Goal: Task Accomplishment & Management: Use online tool/utility

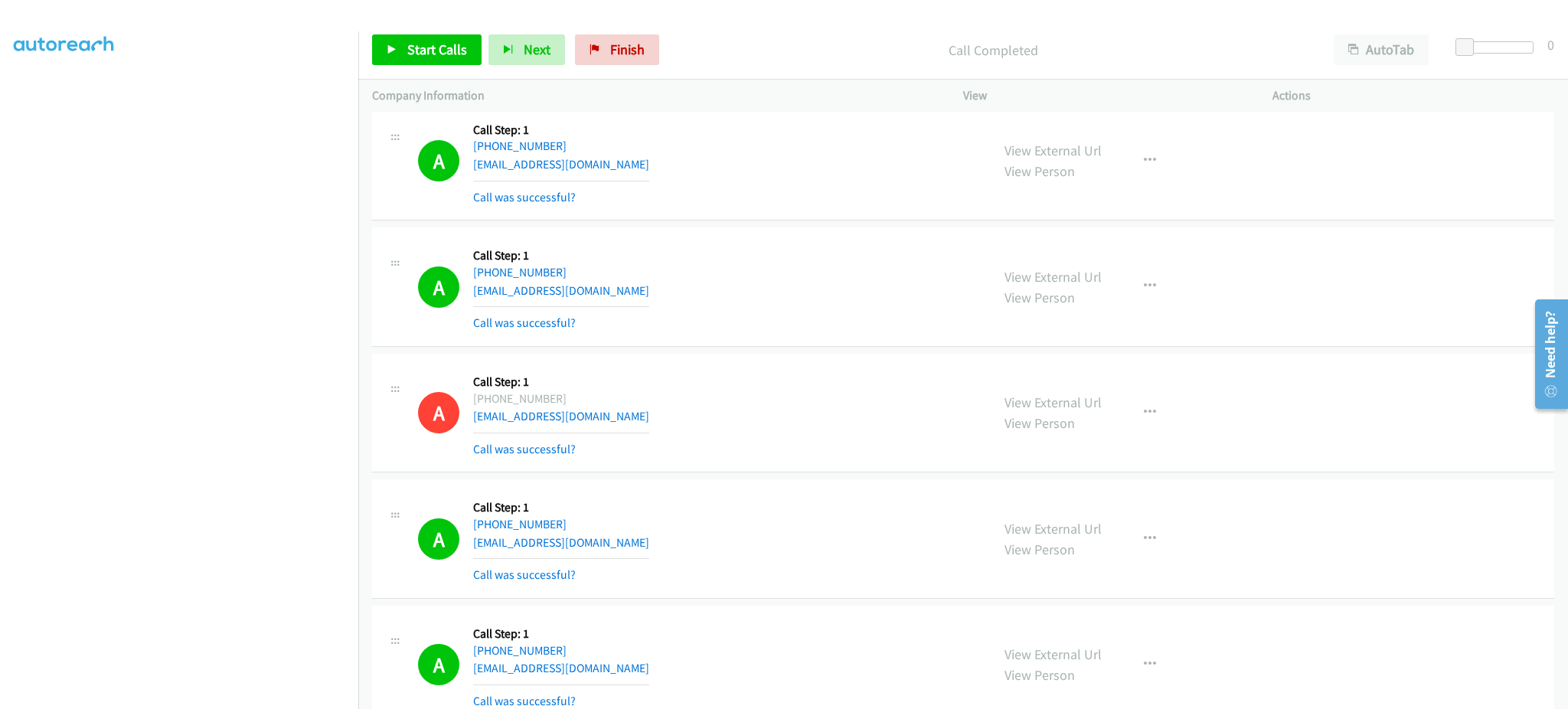
scroll to position [9045, 0]
click at [1129, 417] on button "button" at bounding box center [1150, 412] width 42 height 31
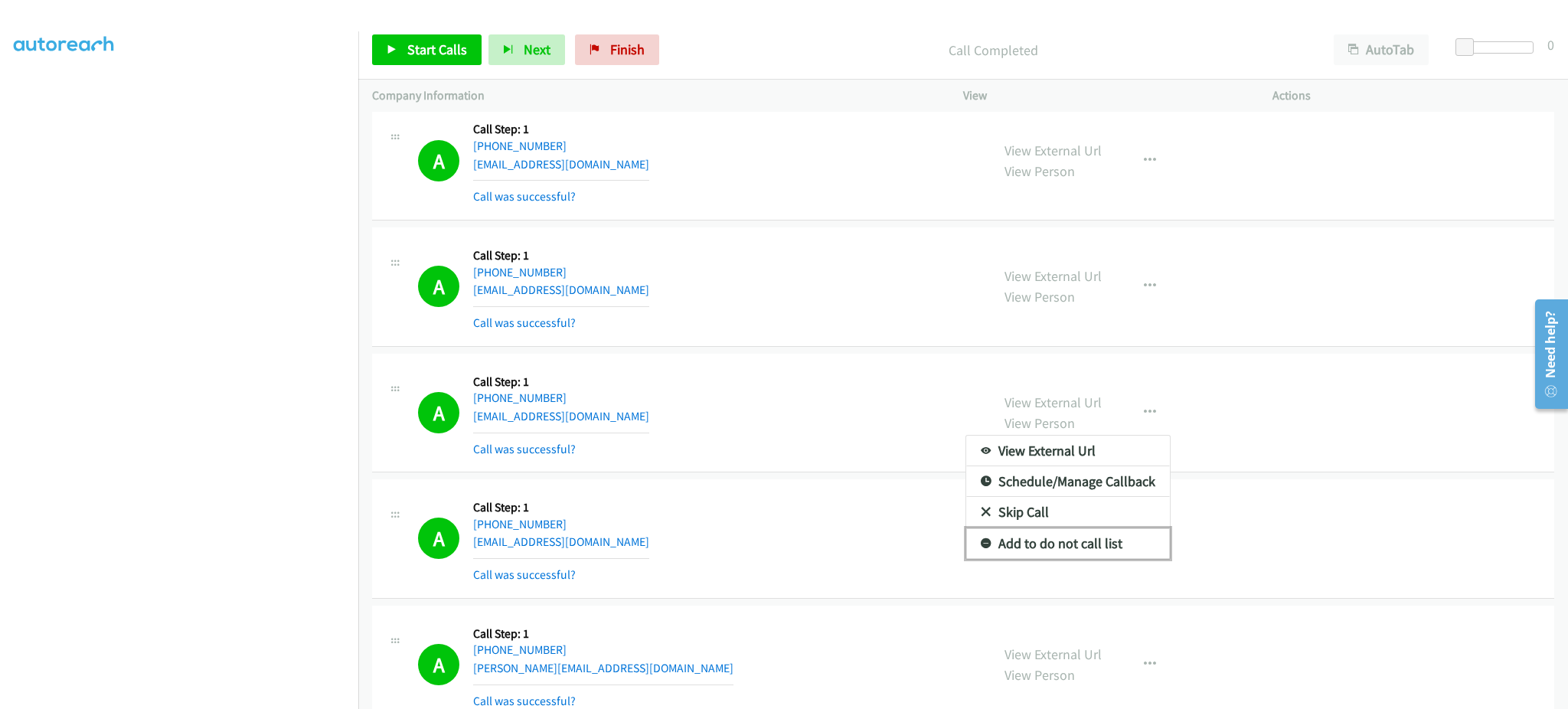
click at [1083, 554] on link "Add to do not call list" at bounding box center [1068, 544] width 204 height 31
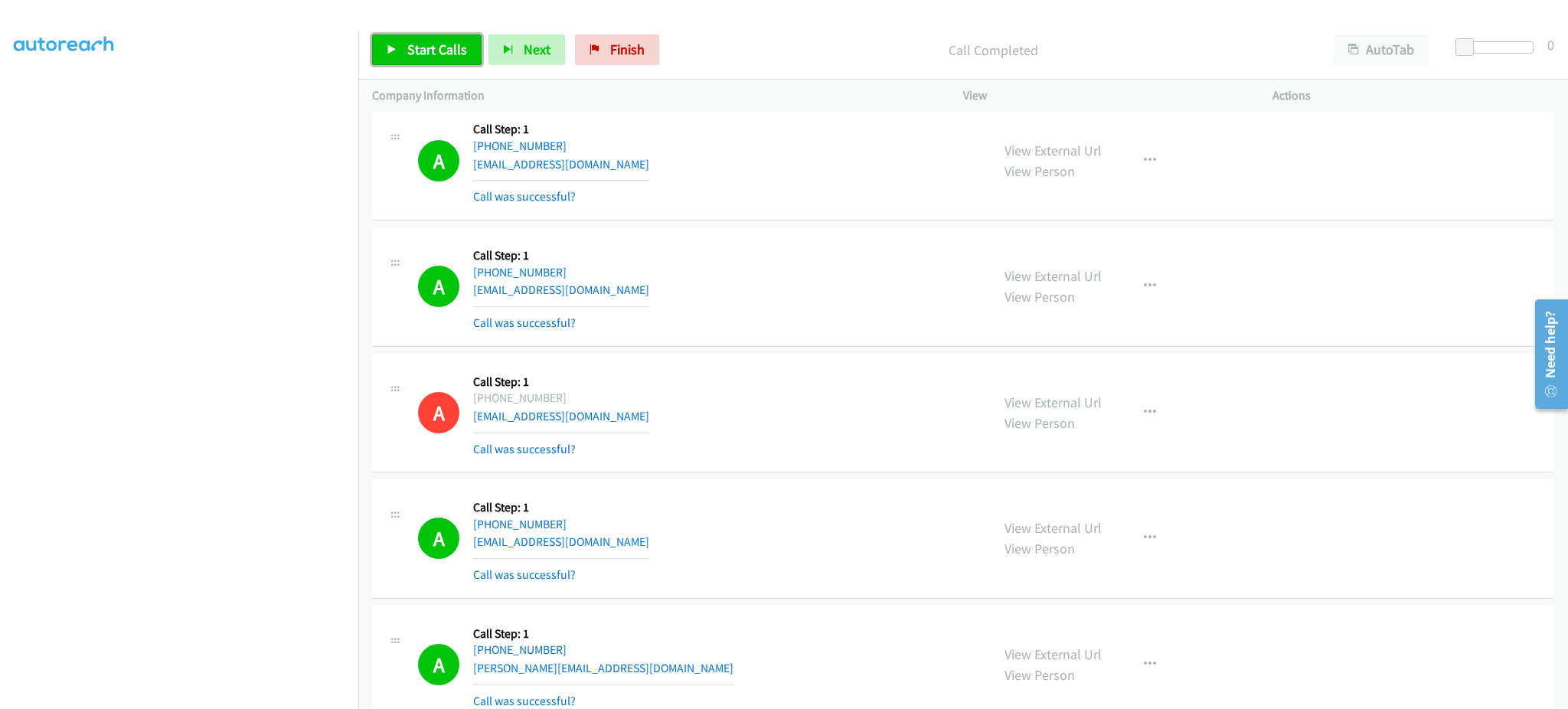
click at [473, 57] on link "Start Calls" at bounding box center [426, 50] width 109 height 31
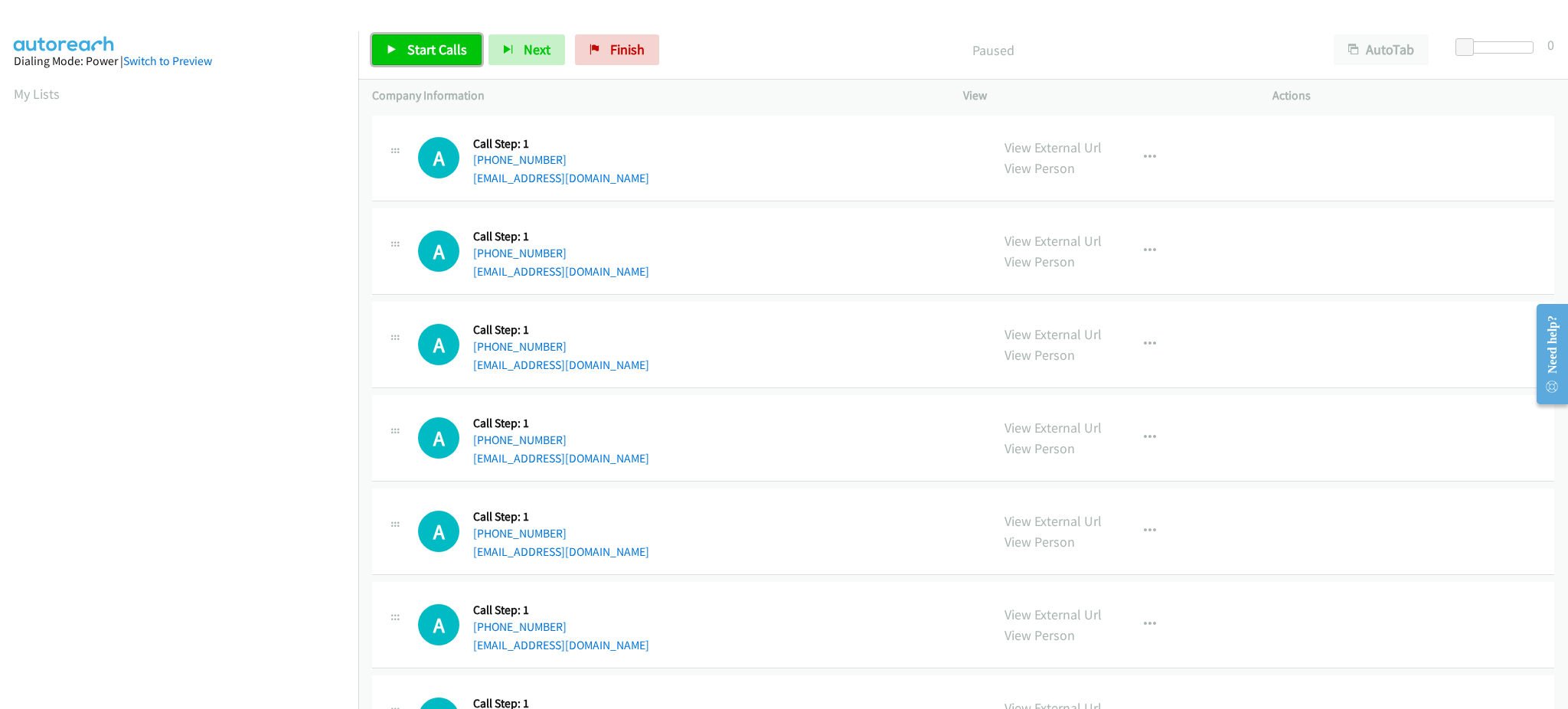
click at [441, 54] on span "Start Calls" at bounding box center [438, 49] width 60 height 17
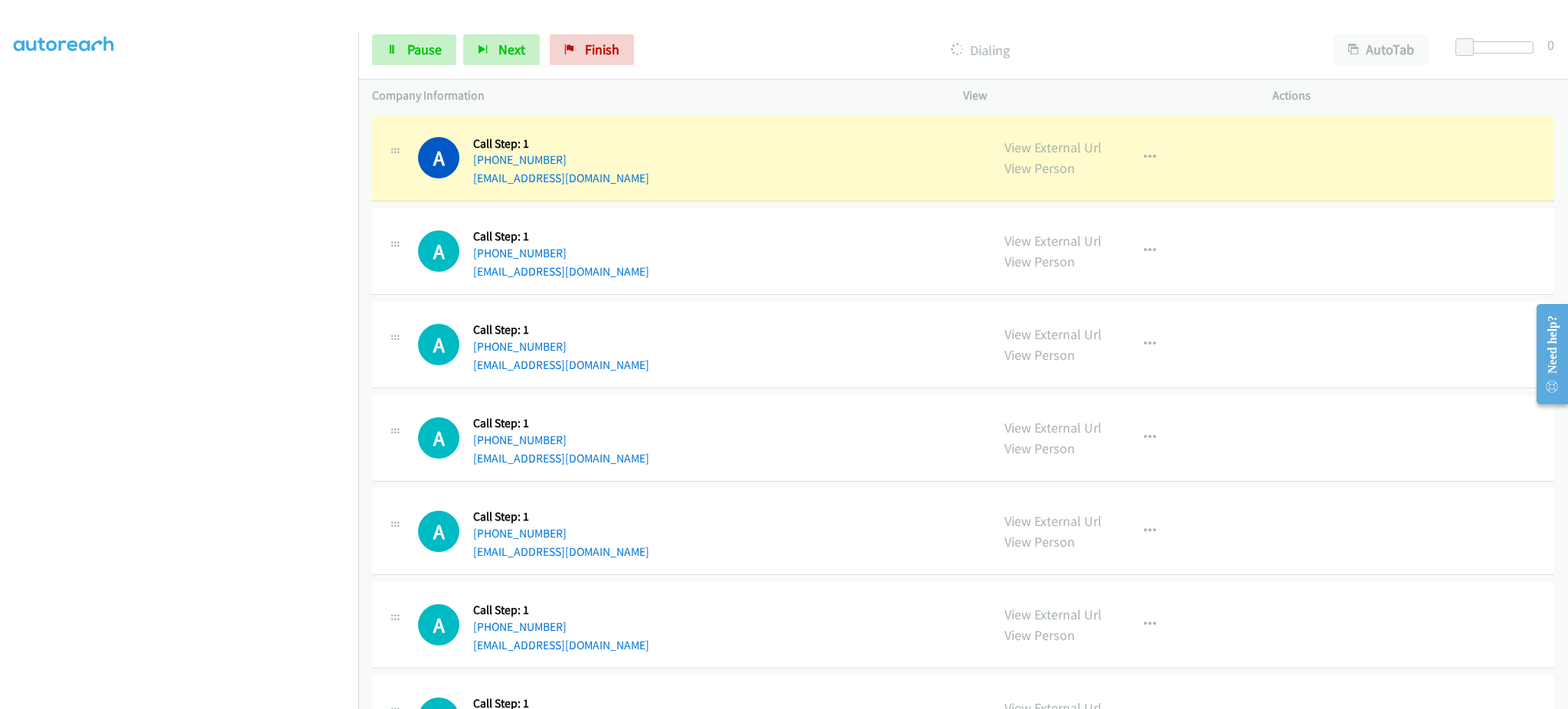
scroll to position [153, 0]
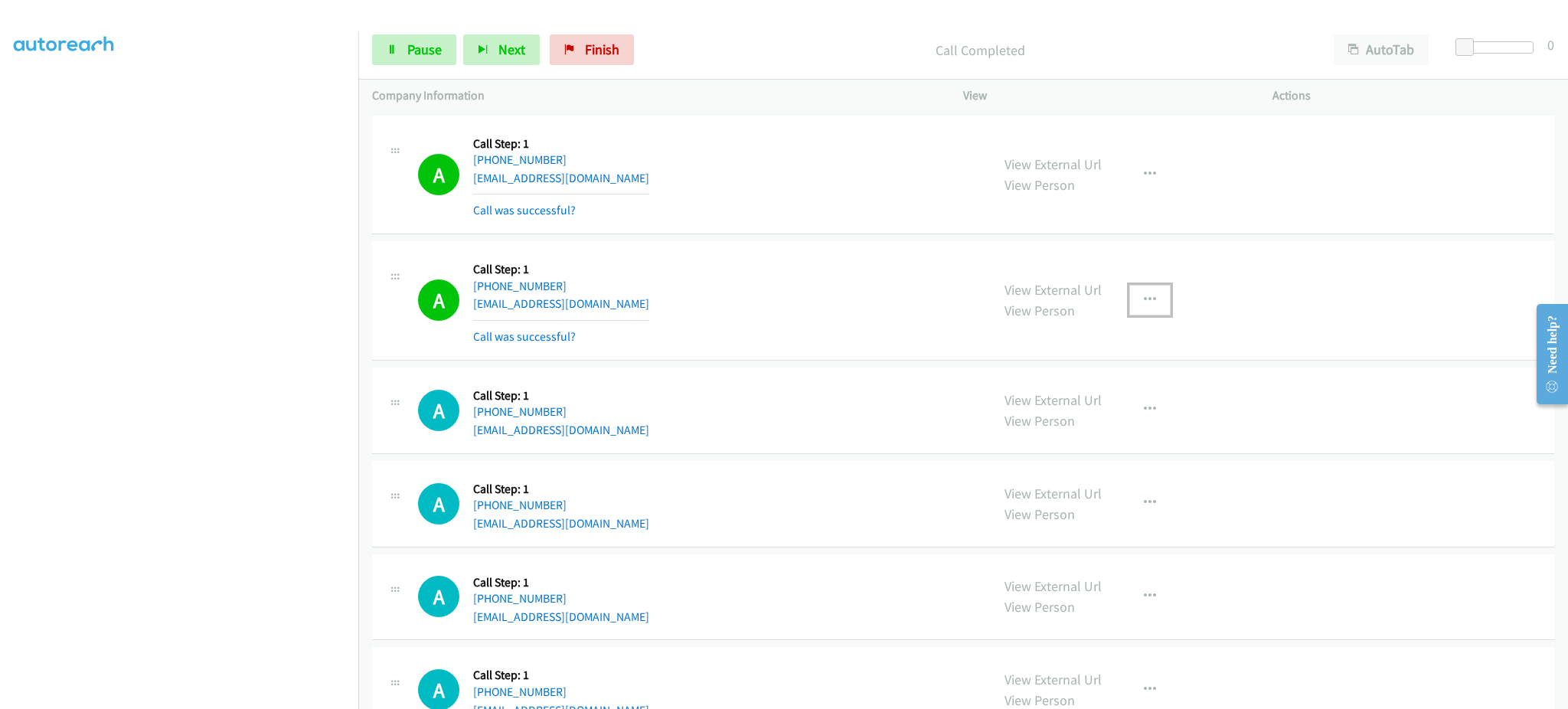
click at [1152, 293] on button "button" at bounding box center [1150, 300] width 42 height 31
click at [1086, 440] on link "Add to do not call list" at bounding box center [1068, 431] width 204 height 31
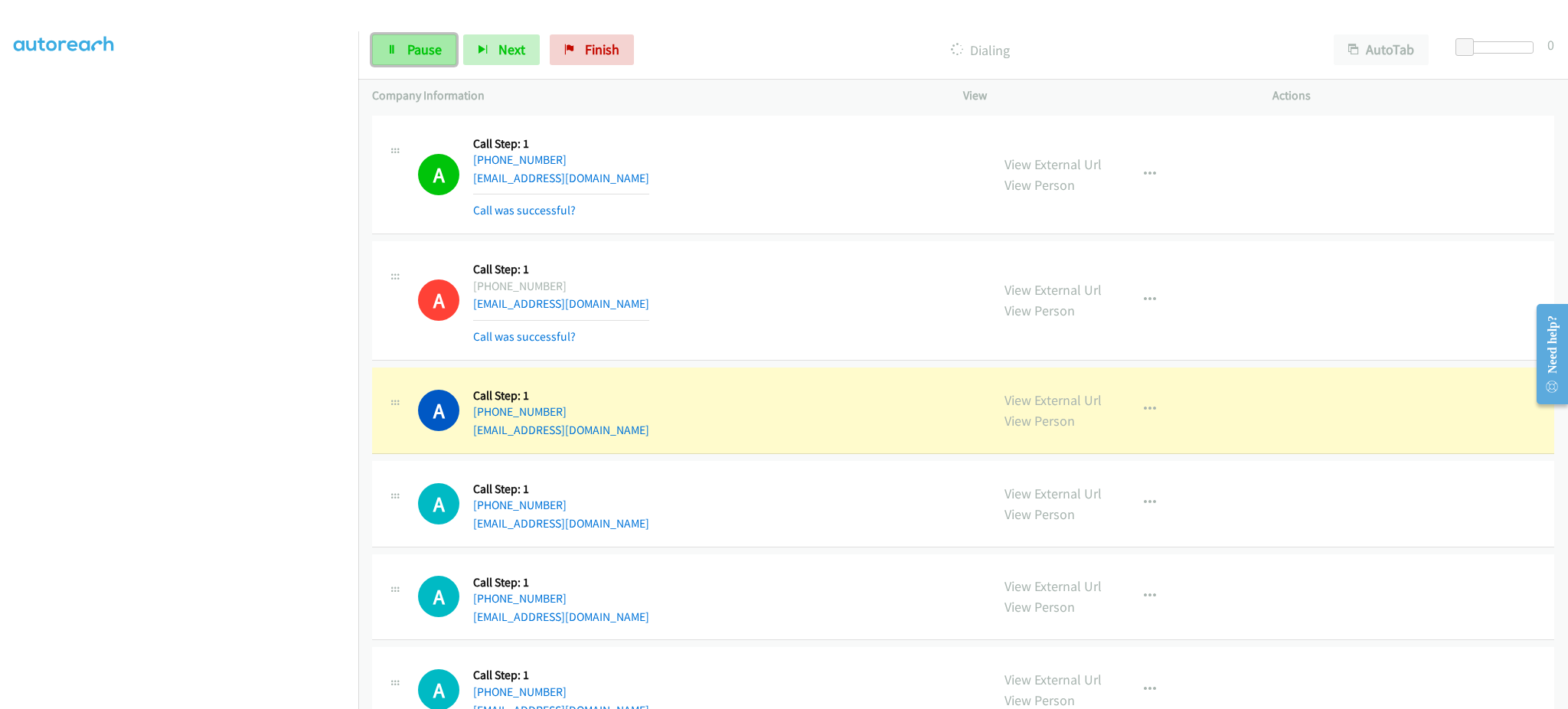
click at [399, 48] on link "Pause" at bounding box center [413, 50] width 84 height 31
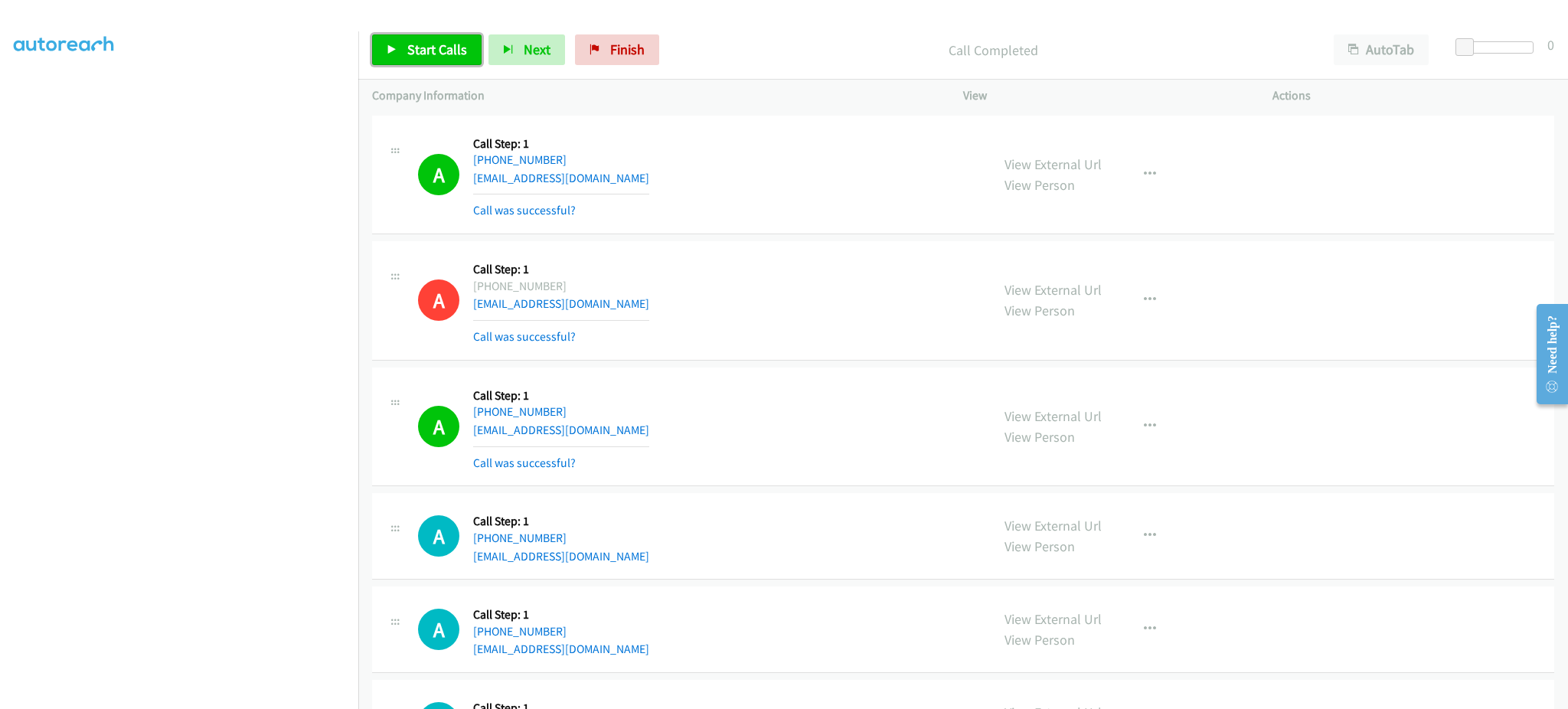
click at [426, 50] on span "Start Calls" at bounding box center [438, 49] width 60 height 17
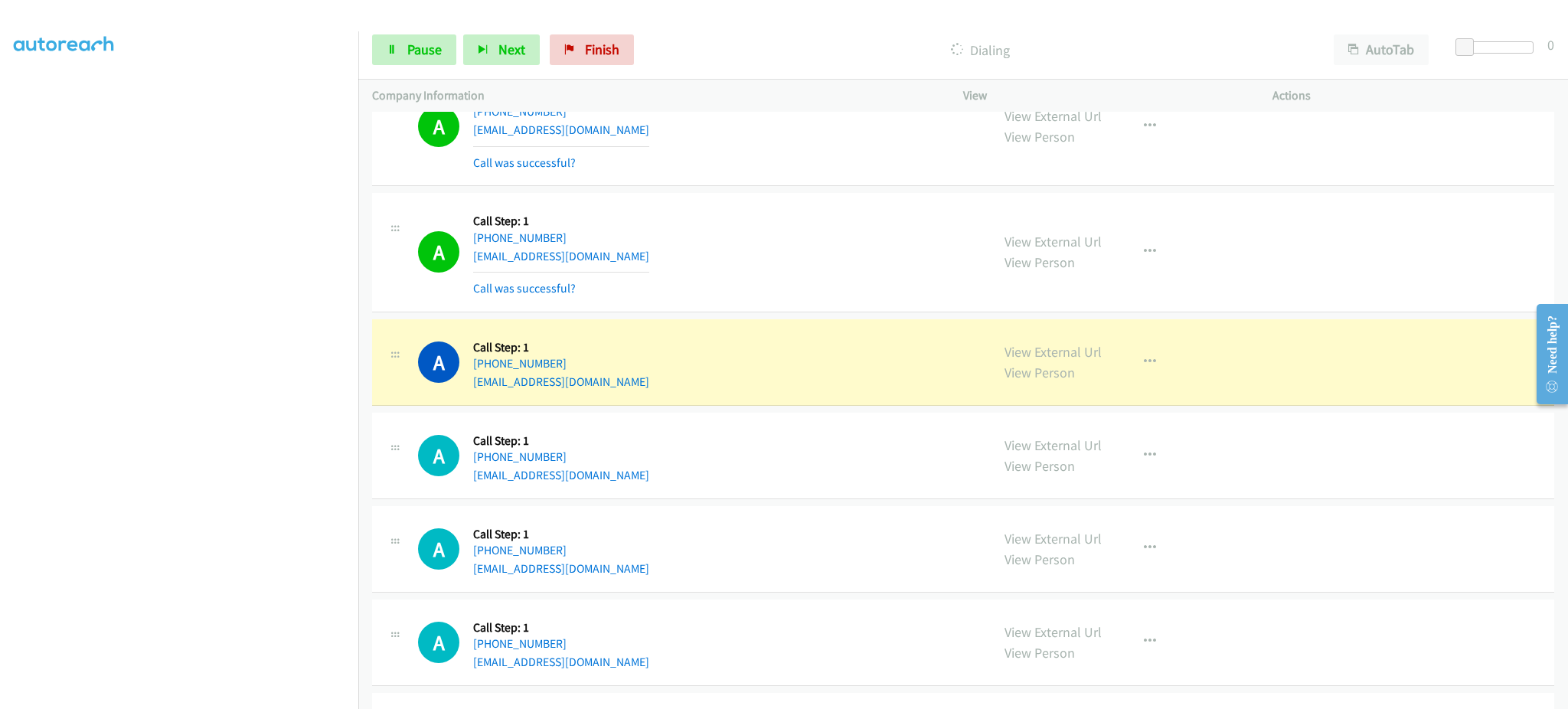
scroll to position [306, 0]
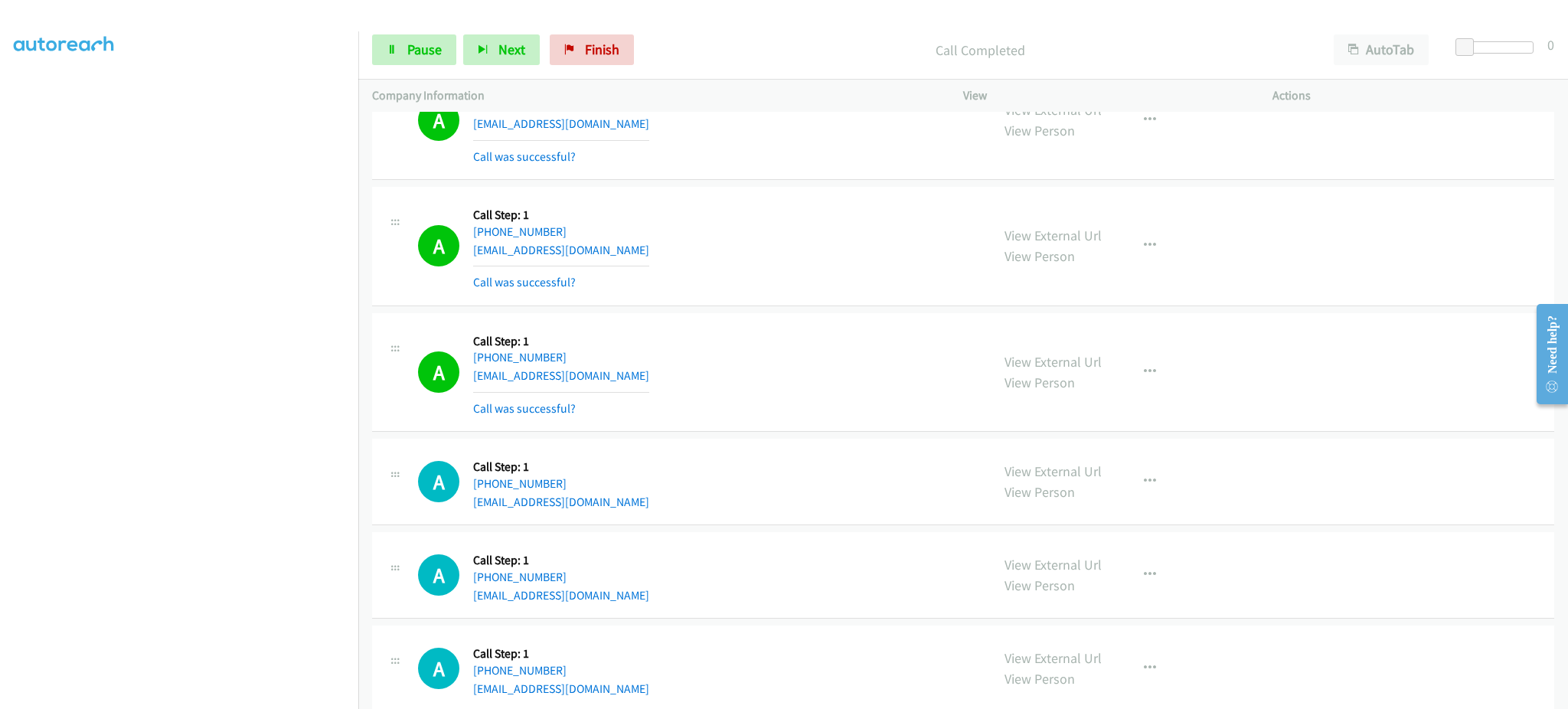
click at [1143, 348] on div "View External Url View Person View External Url Email Schedule/Manage Callback …" at bounding box center [1152, 372] width 323 height 91
click at [1148, 392] on div "View External Url View Person View External Url Email Schedule/Manage Callback …" at bounding box center [1152, 372] width 323 height 91
click at [1147, 380] on button "button" at bounding box center [1150, 372] width 42 height 31
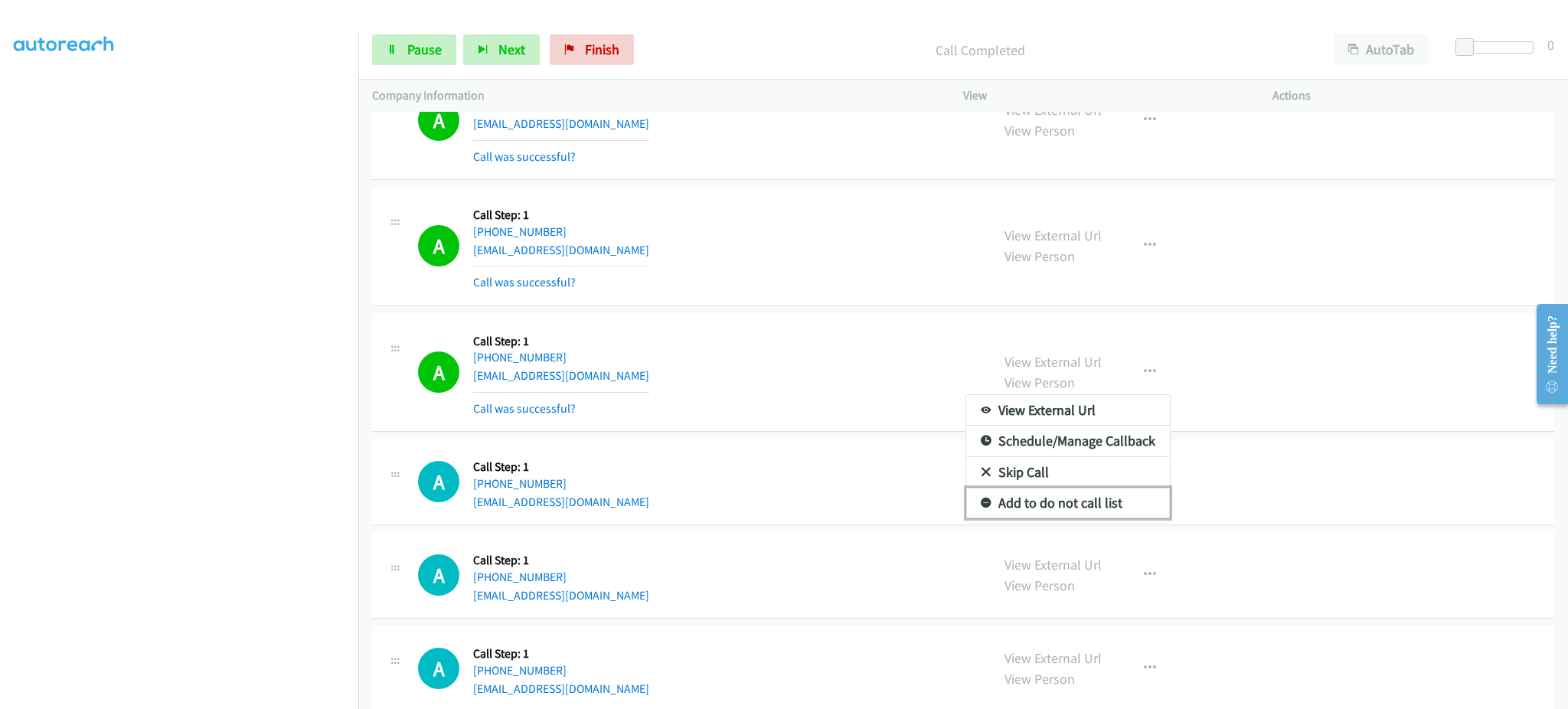
drag, startPoint x: 1121, startPoint y: 496, endPoint x: 1110, endPoint y: 492, distance: 11.7
click at [1121, 496] on link "Add to do not call list" at bounding box center [1068, 503] width 204 height 31
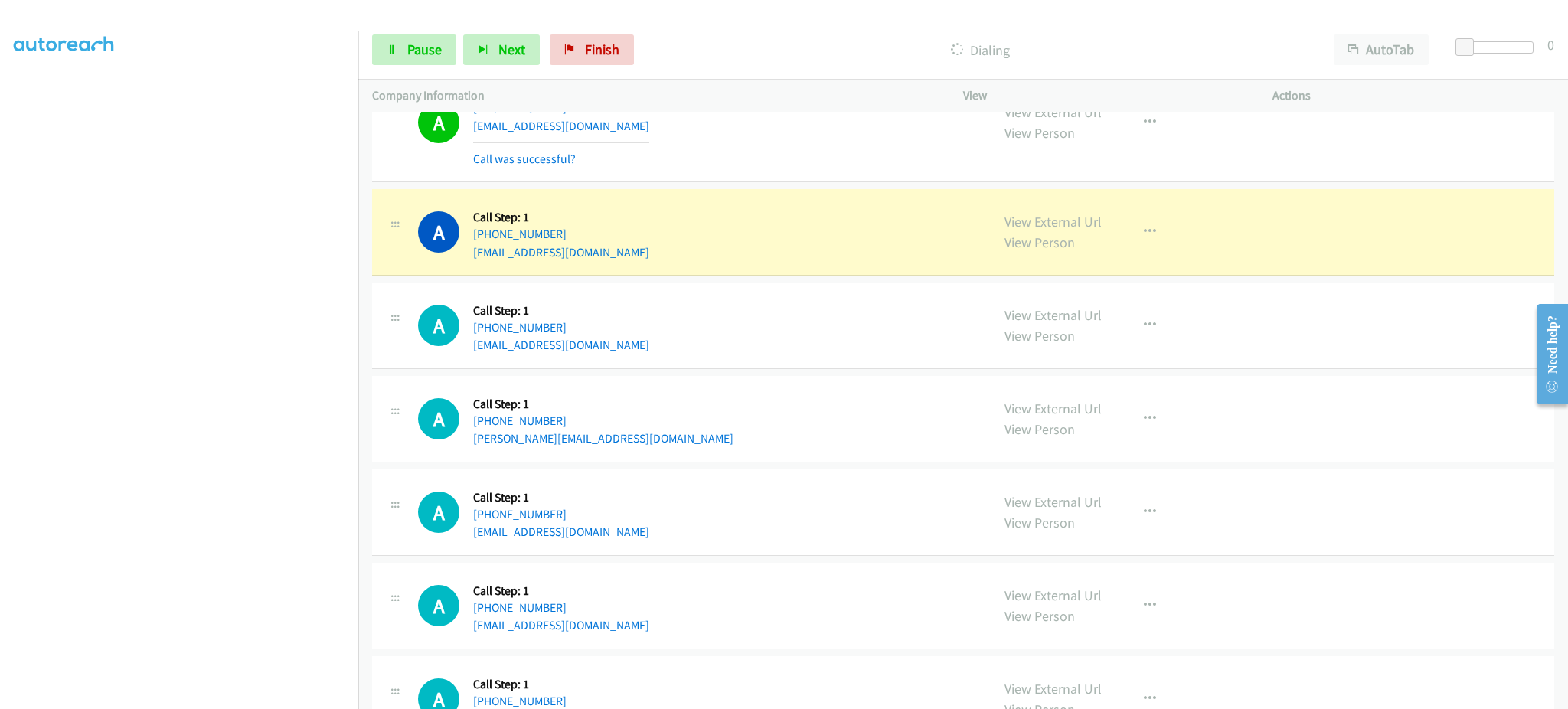
scroll to position [1225, 0]
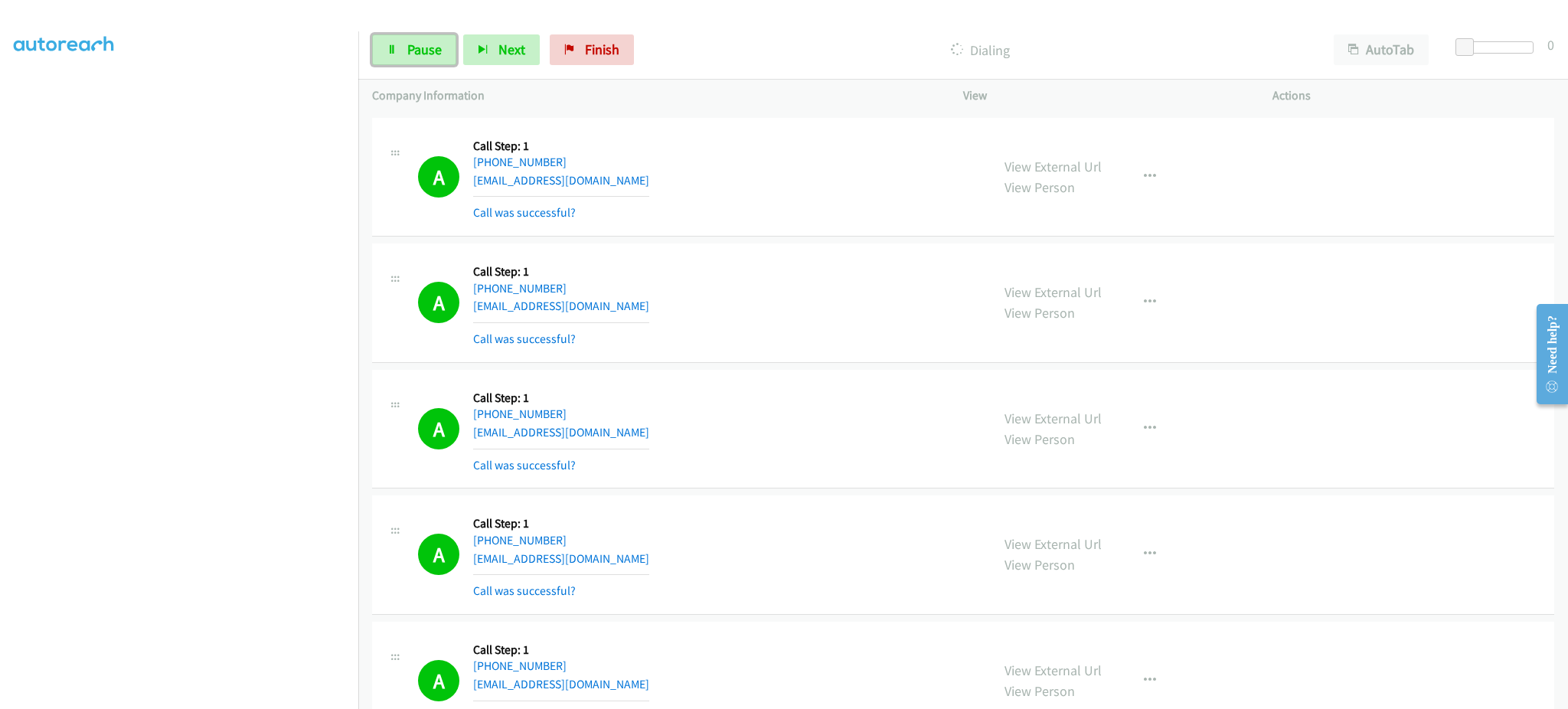
drag, startPoint x: 446, startPoint y: 45, endPoint x: 451, endPoint y: 90, distance: 45.3
click at [446, 45] on link "Pause" at bounding box center [413, 50] width 84 height 31
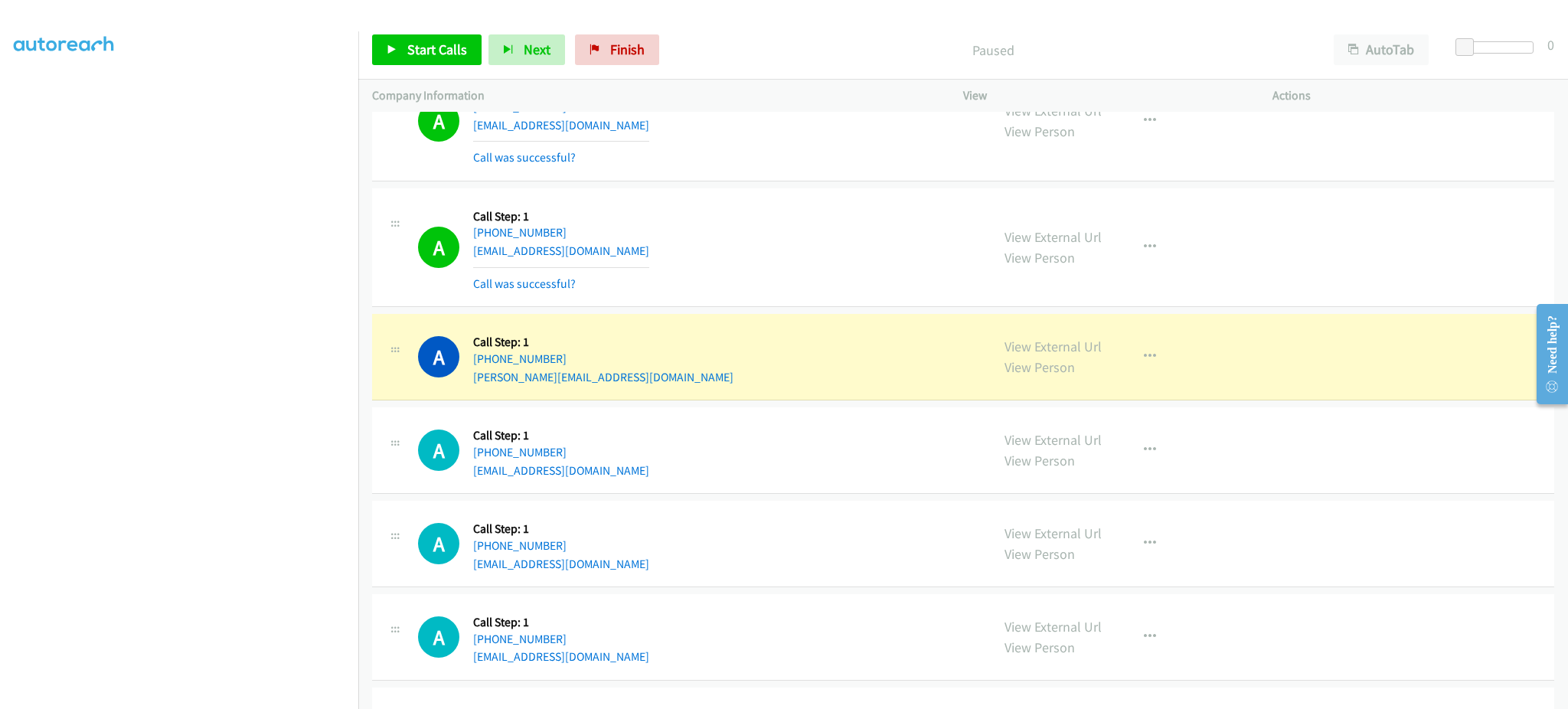
scroll to position [1837, 0]
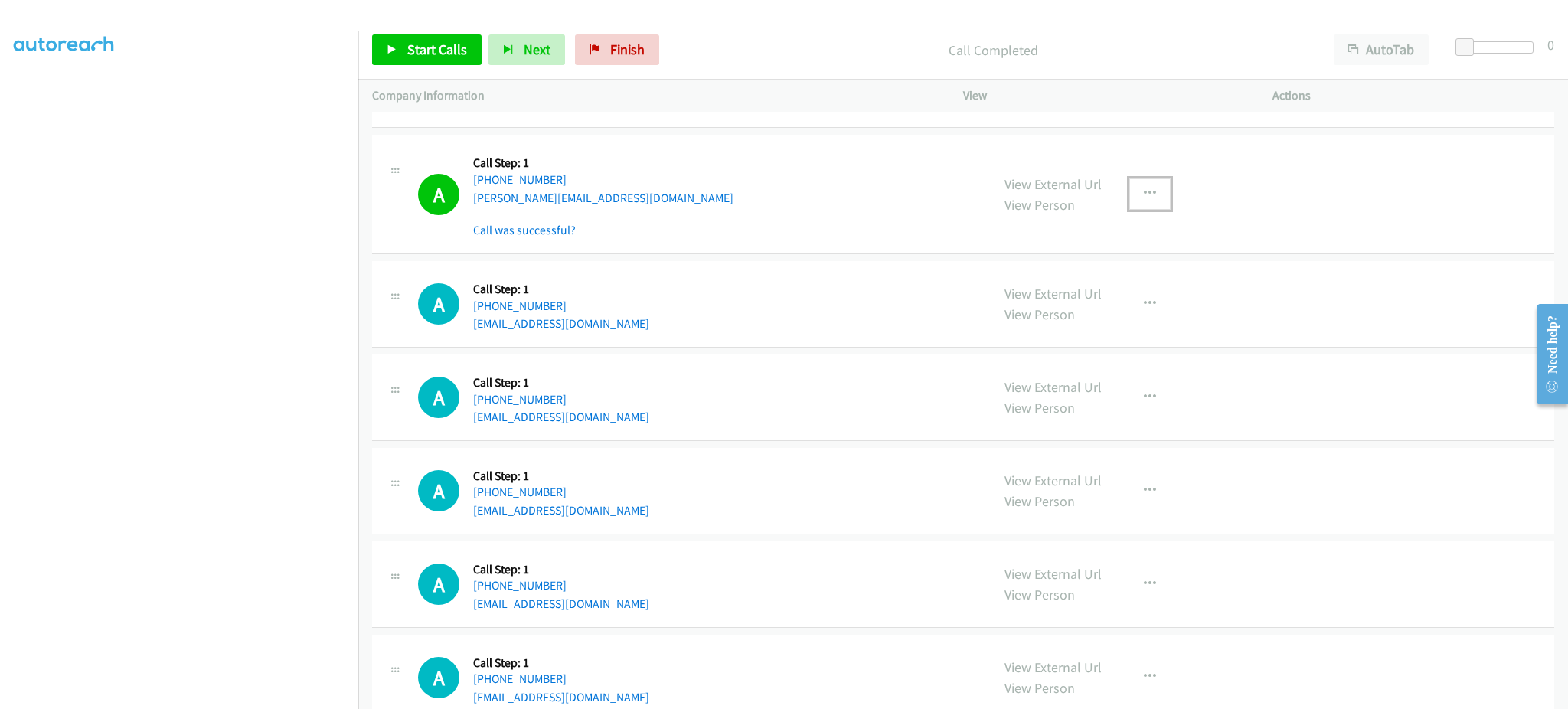
click at [1129, 196] on button "button" at bounding box center [1150, 194] width 42 height 31
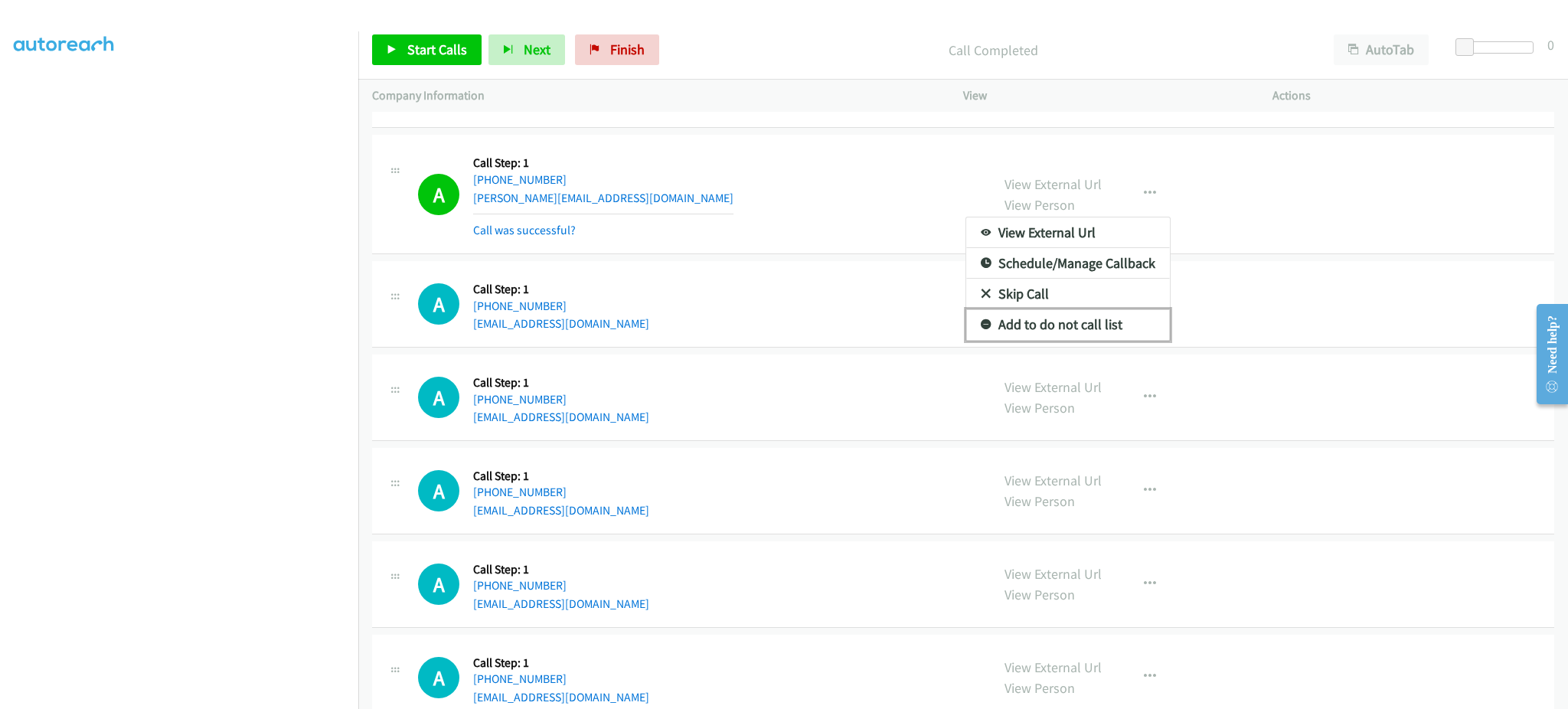
click at [1089, 317] on link "Add to do not call list" at bounding box center [1068, 325] width 204 height 31
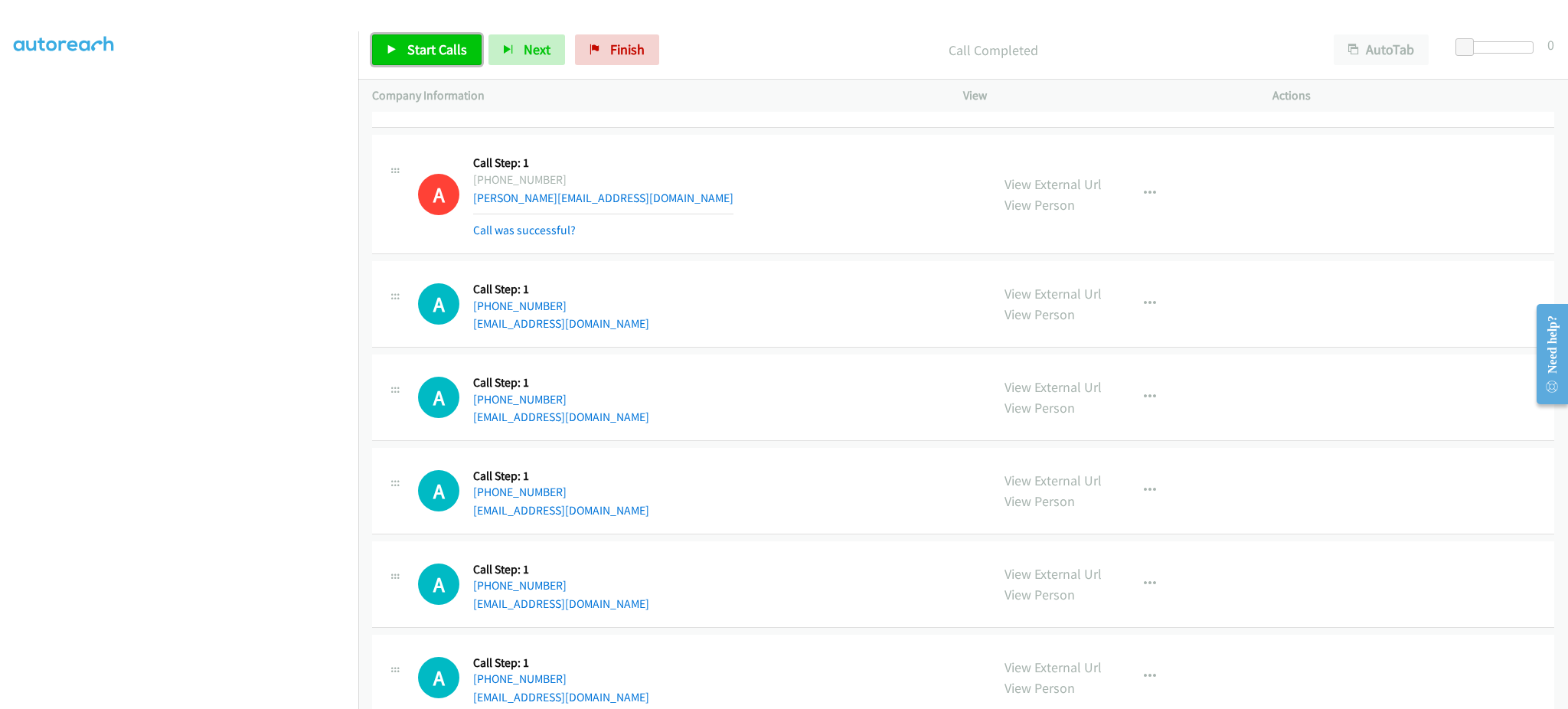
click at [426, 39] on link "Start Calls" at bounding box center [426, 50] width 109 height 31
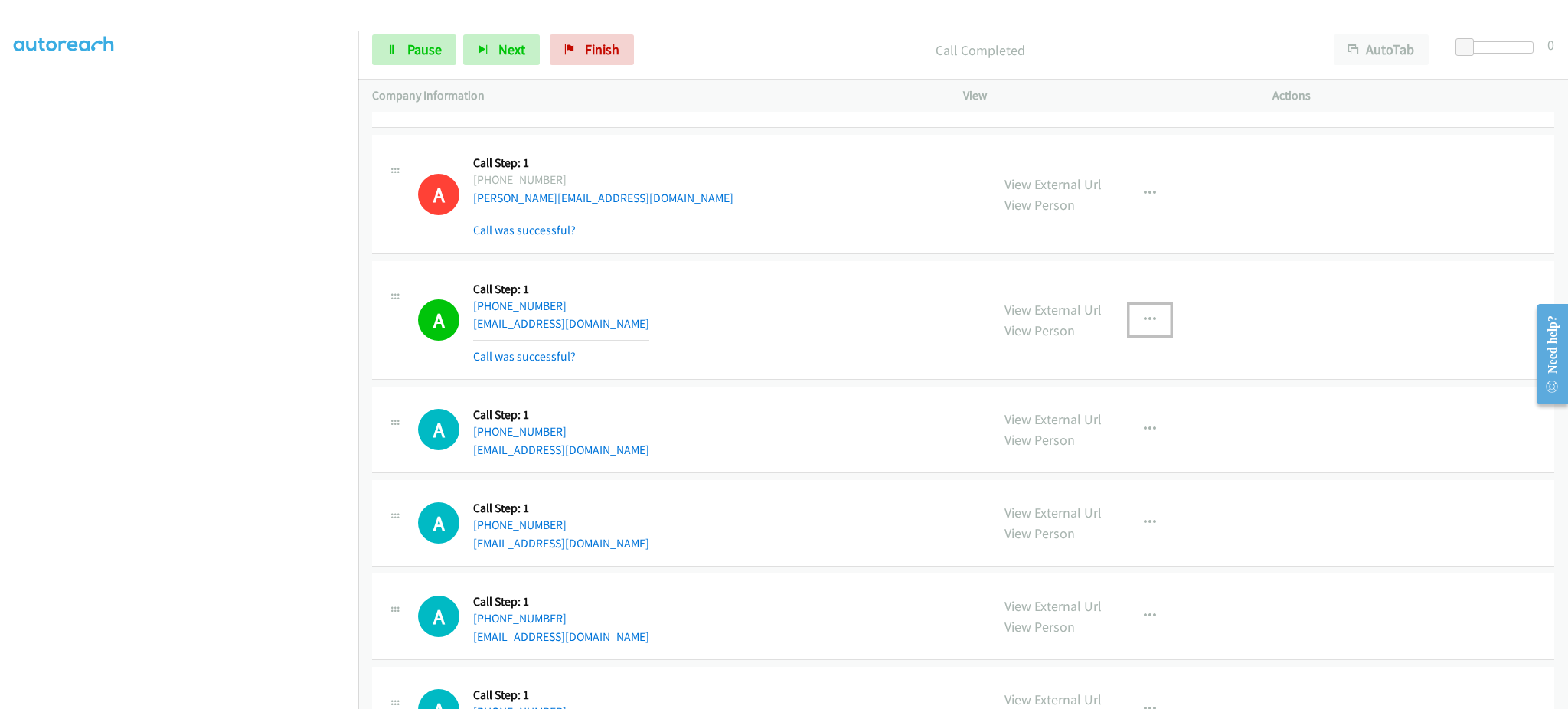
drag, startPoint x: 1144, startPoint y: 304, endPoint x: 1146, endPoint y: 333, distance: 29.1
click at [1144, 304] on button "button" at bounding box center [1150, 320] width 42 height 31
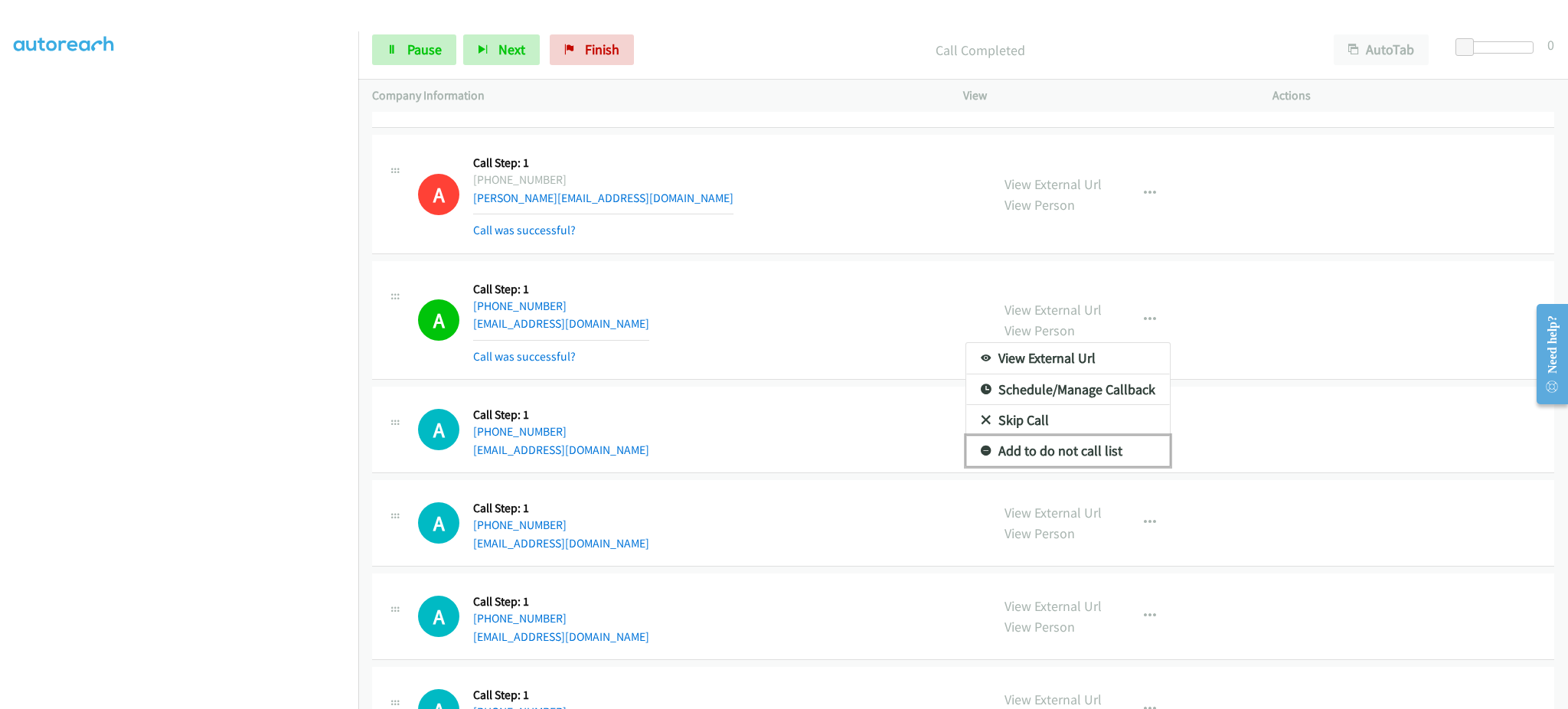
click at [1085, 463] on link "Add to do not call list" at bounding box center [1068, 451] width 204 height 31
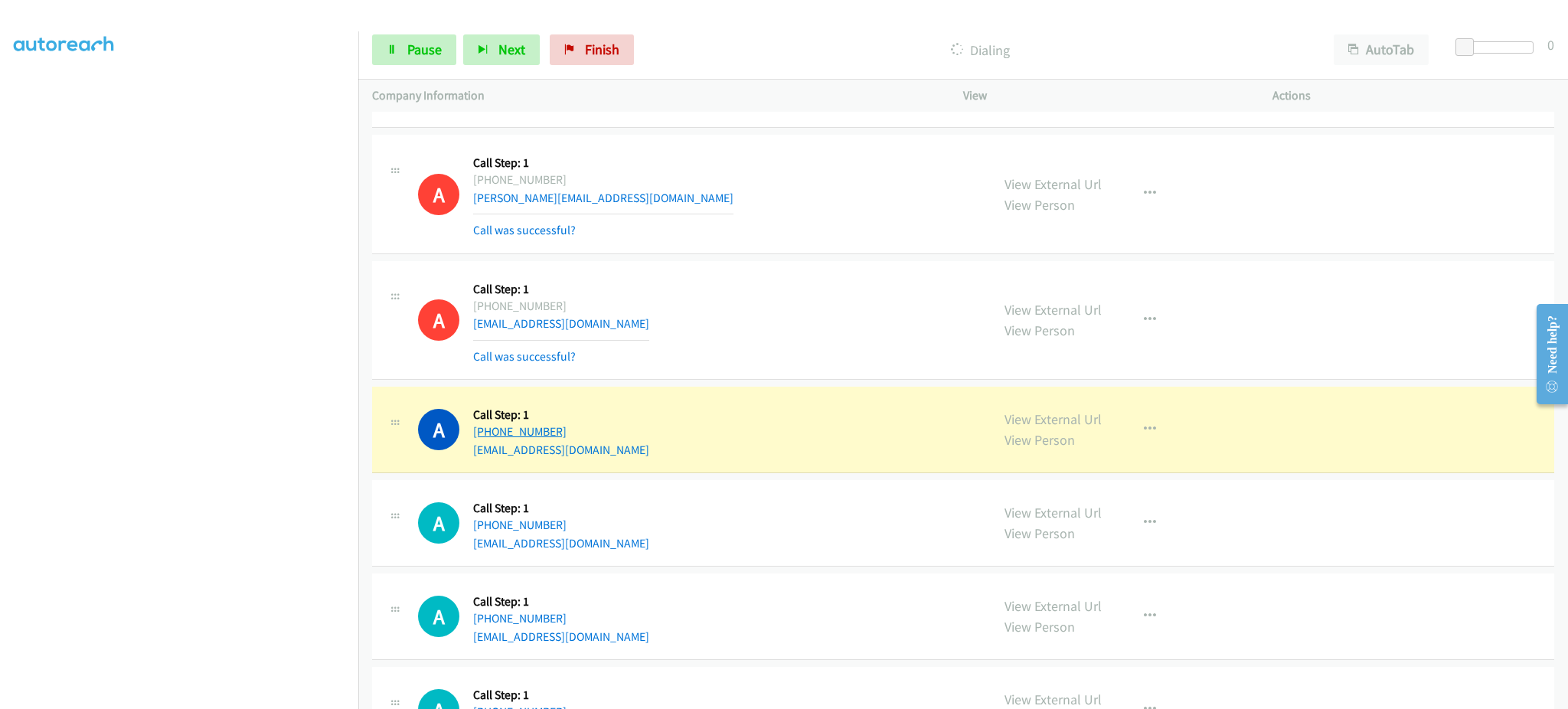
drag, startPoint x: 597, startPoint y: 437, endPoint x: 482, endPoint y: 430, distance: 115.2
click at [482, 430] on div "A Callback Scheduled Call Step: 1 America/Los_Angeles +1 206-427-1260 jasonba6@…" at bounding box center [698, 429] width 558 height 58
copy link "206-427-1260"
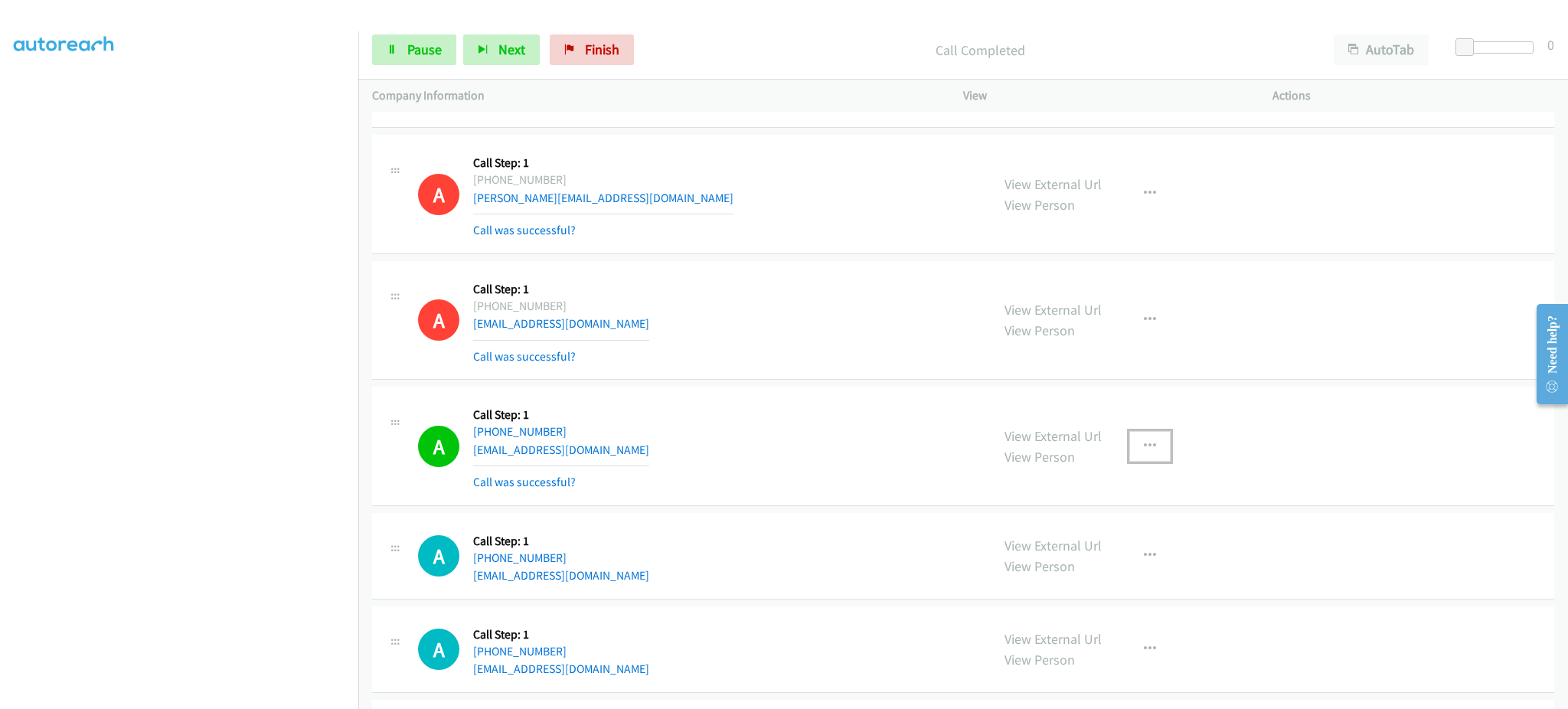
click at [1135, 454] on button "button" at bounding box center [1150, 446] width 42 height 31
click at [1119, 581] on link "Add to do not call list" at bounding box center [1068, 578] width 204 height 31
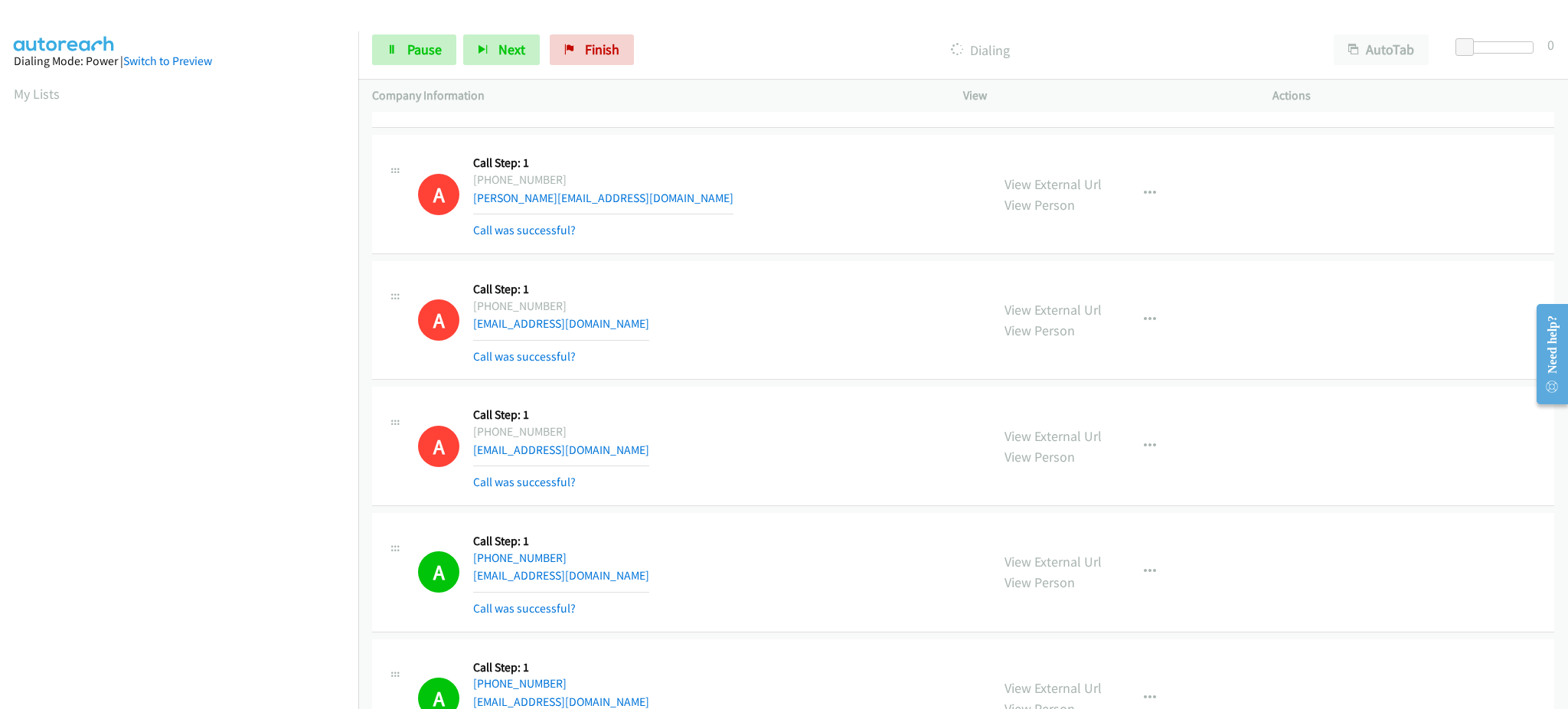
scroll to position [153, 0]
click at [429, 36] on link "Pause" at bounding box center [413, 50] width 84 height 31
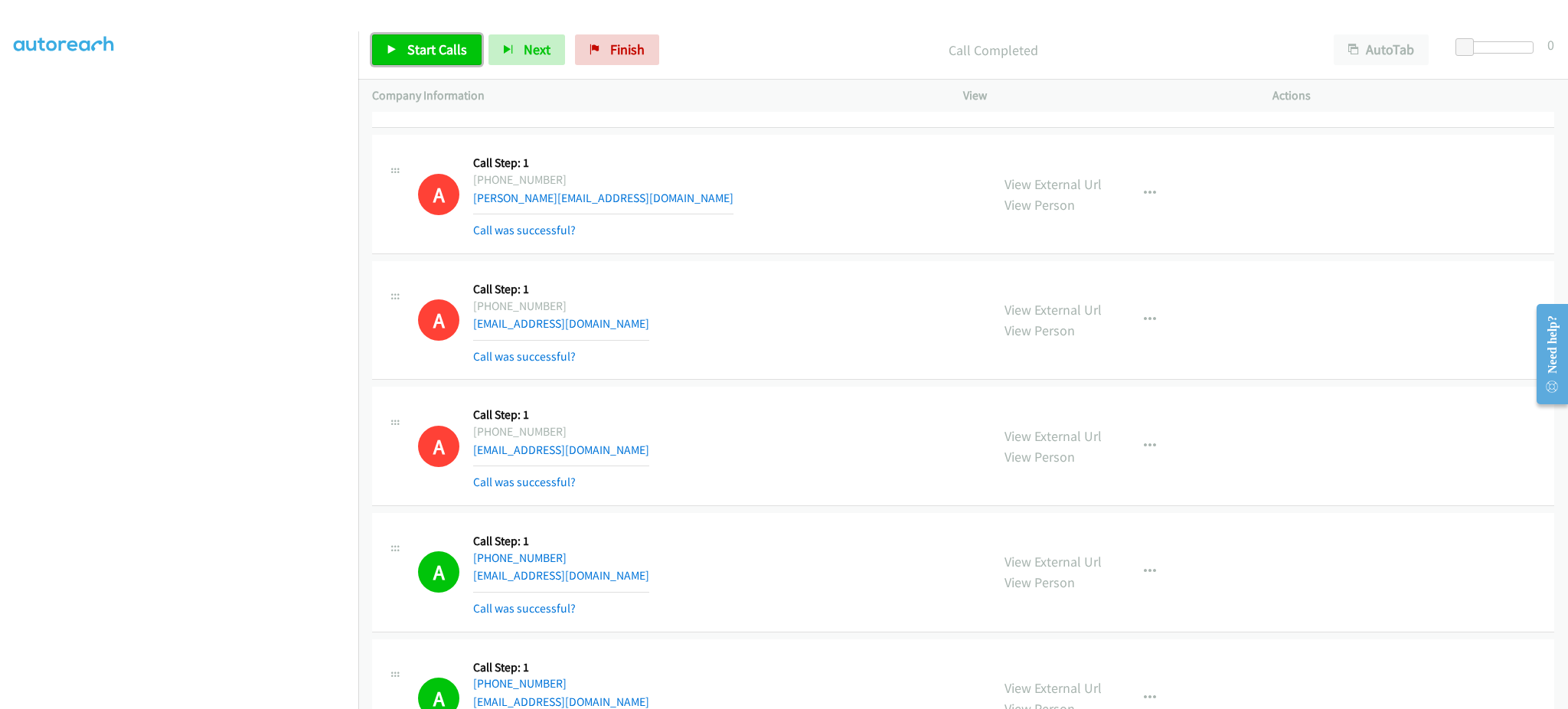
click at [437, 49] on span "Start Calls" at bounding box center [438, 49] width 60 height 17
click at [435, 35] on link "Pause" at bounding box center [413, 50] width 84 height 31
click at [449, 43] on span "Start Calls" at bounding box center [438, 49] width 60 height 17
click at [435, 42] on span "Pause" at bounding box center [425, 49] width 35 height 17
